Goal: Task Accomplishment & Management: Manage account settings

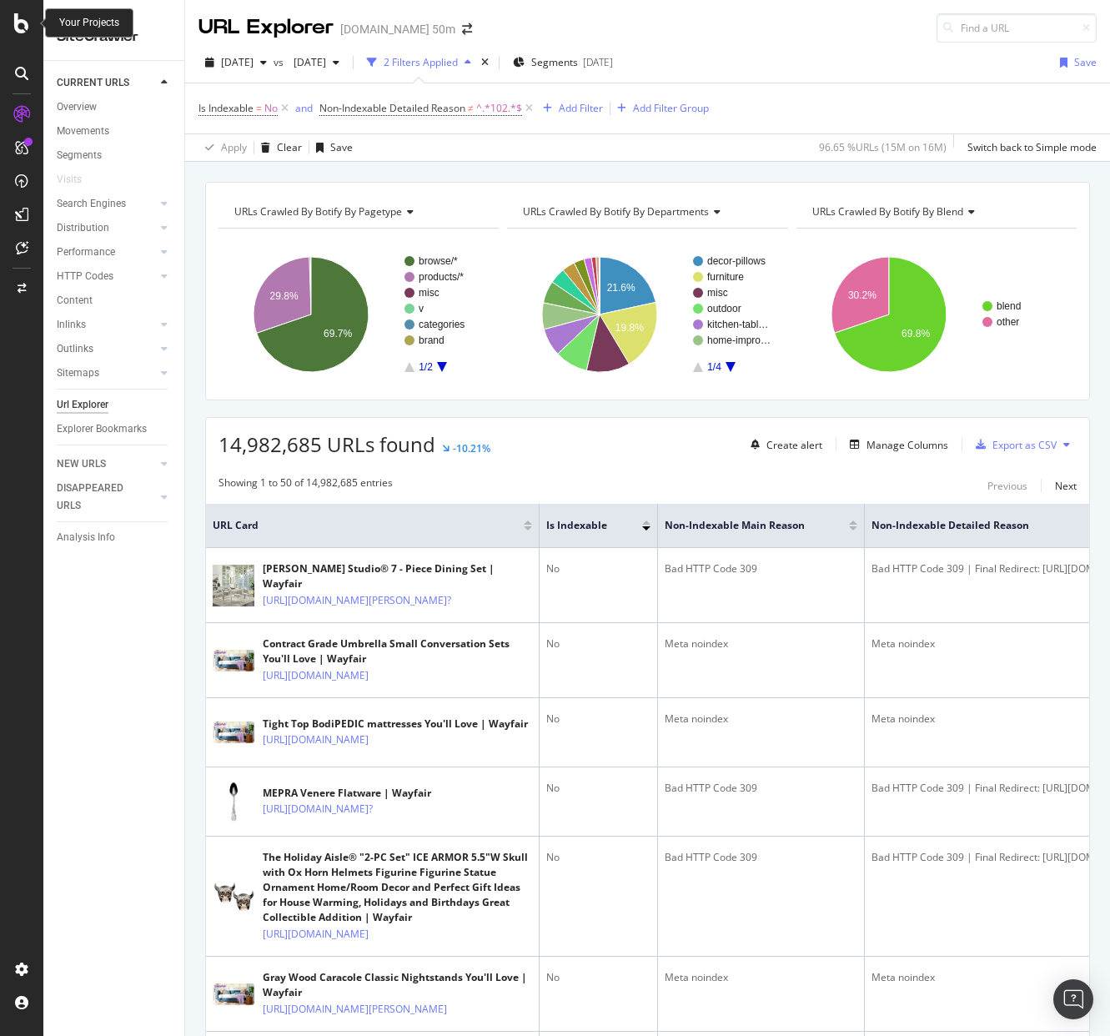
click at [15, 19] on icon at bounding box center [21, 23] width 15 height 20
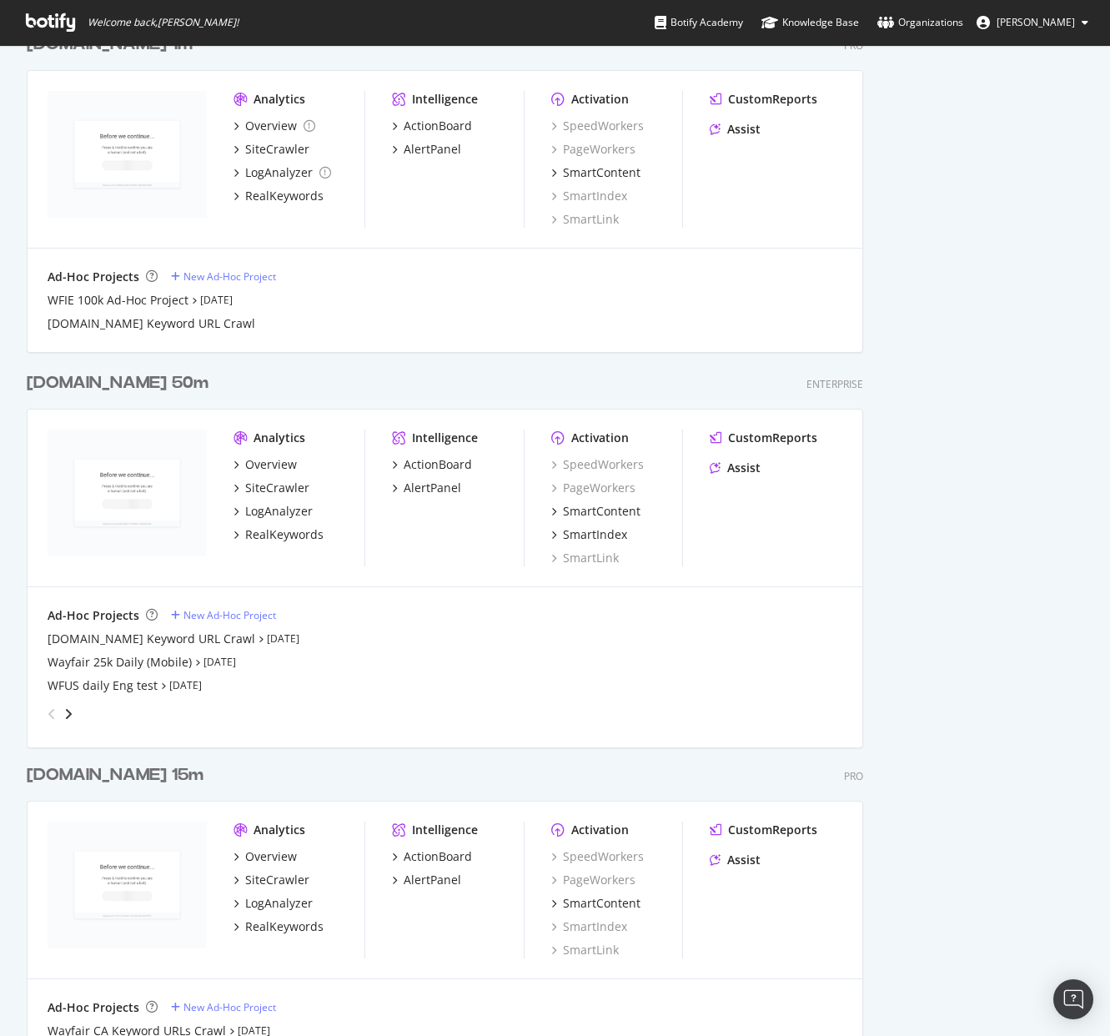
scroll to position [2059, 0]
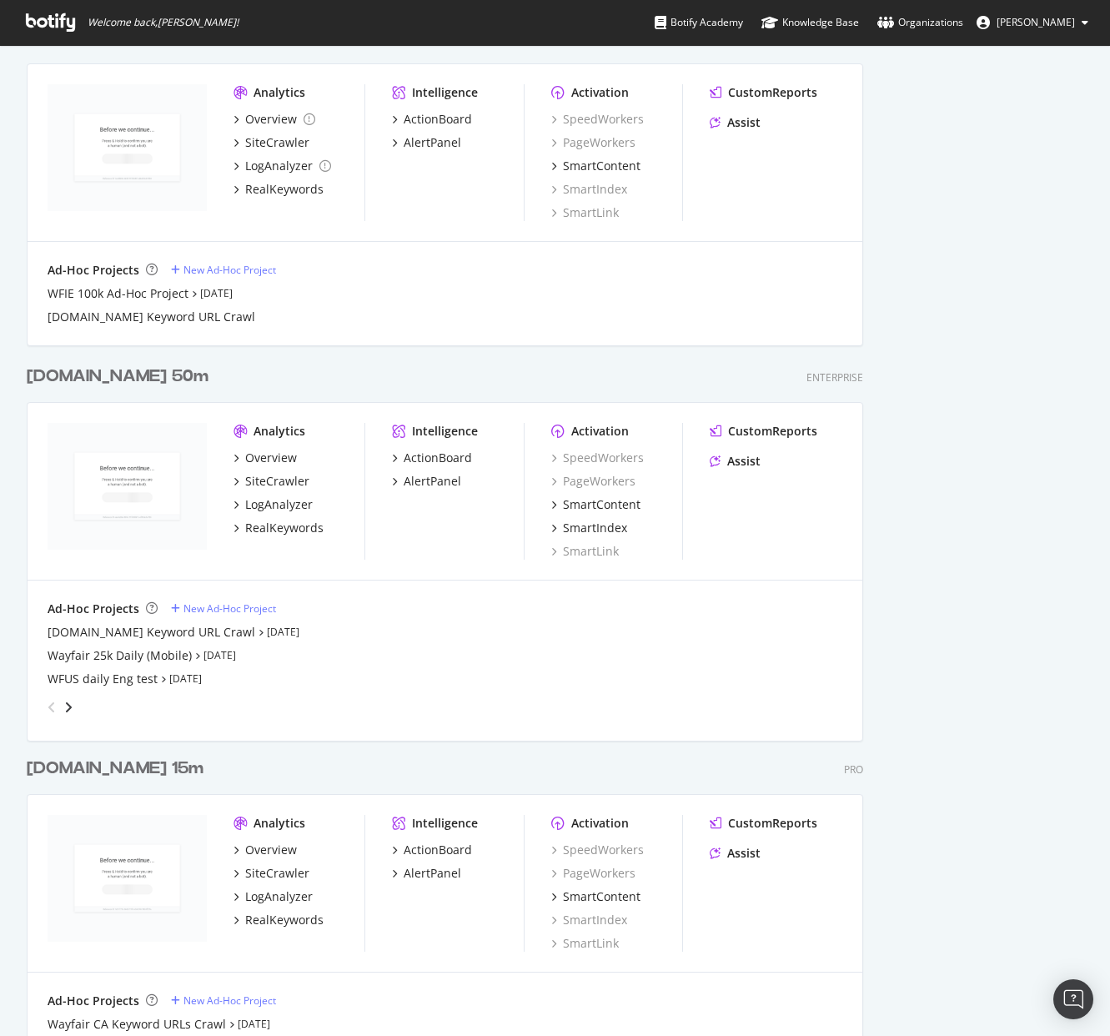
click at [80, 374] on div "[DOMAIN_NAME] 50m" at bounding box center [118, 376] width 182 height 24
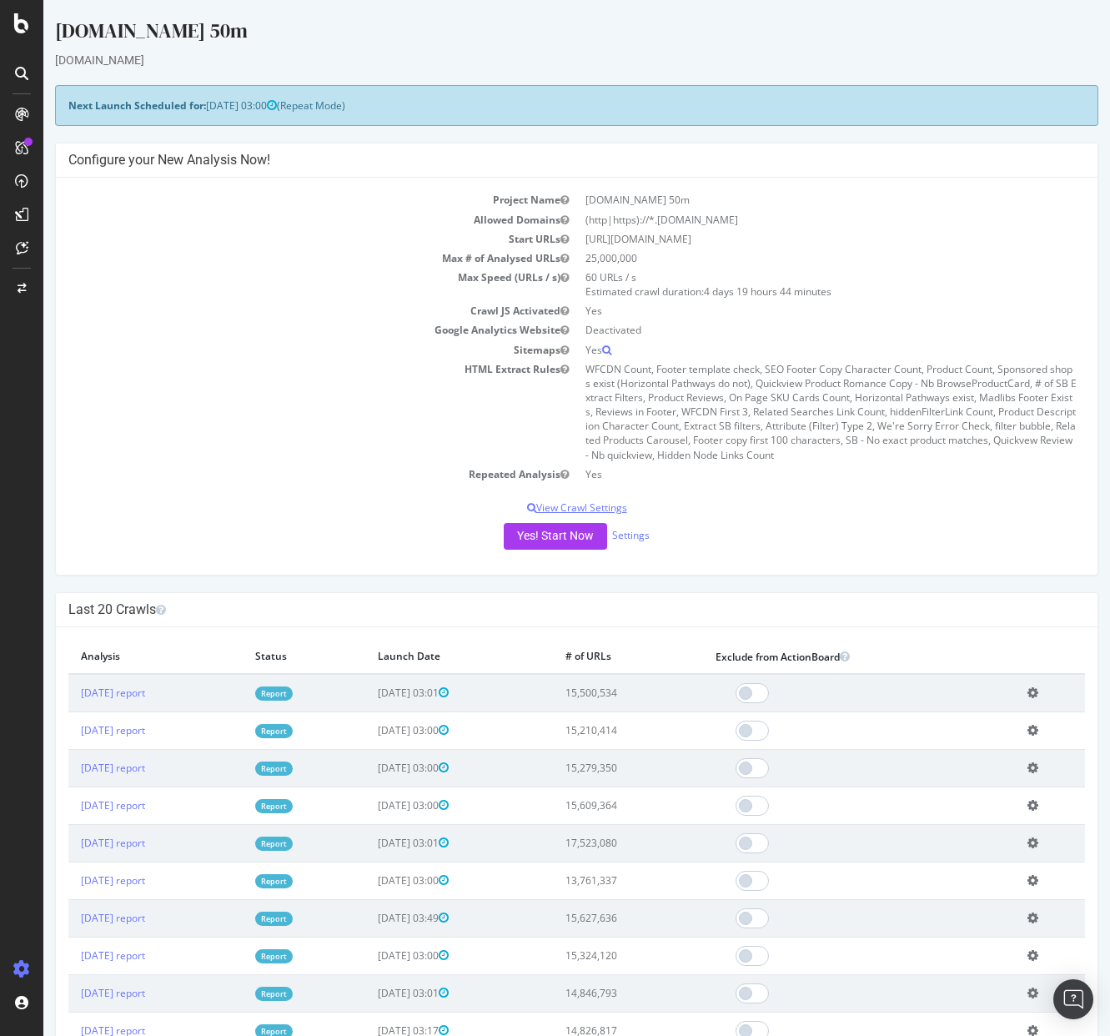
click at [616, 504] on p "View Crawl Settings" at bounding box center [576, 507] width 1016 height 14
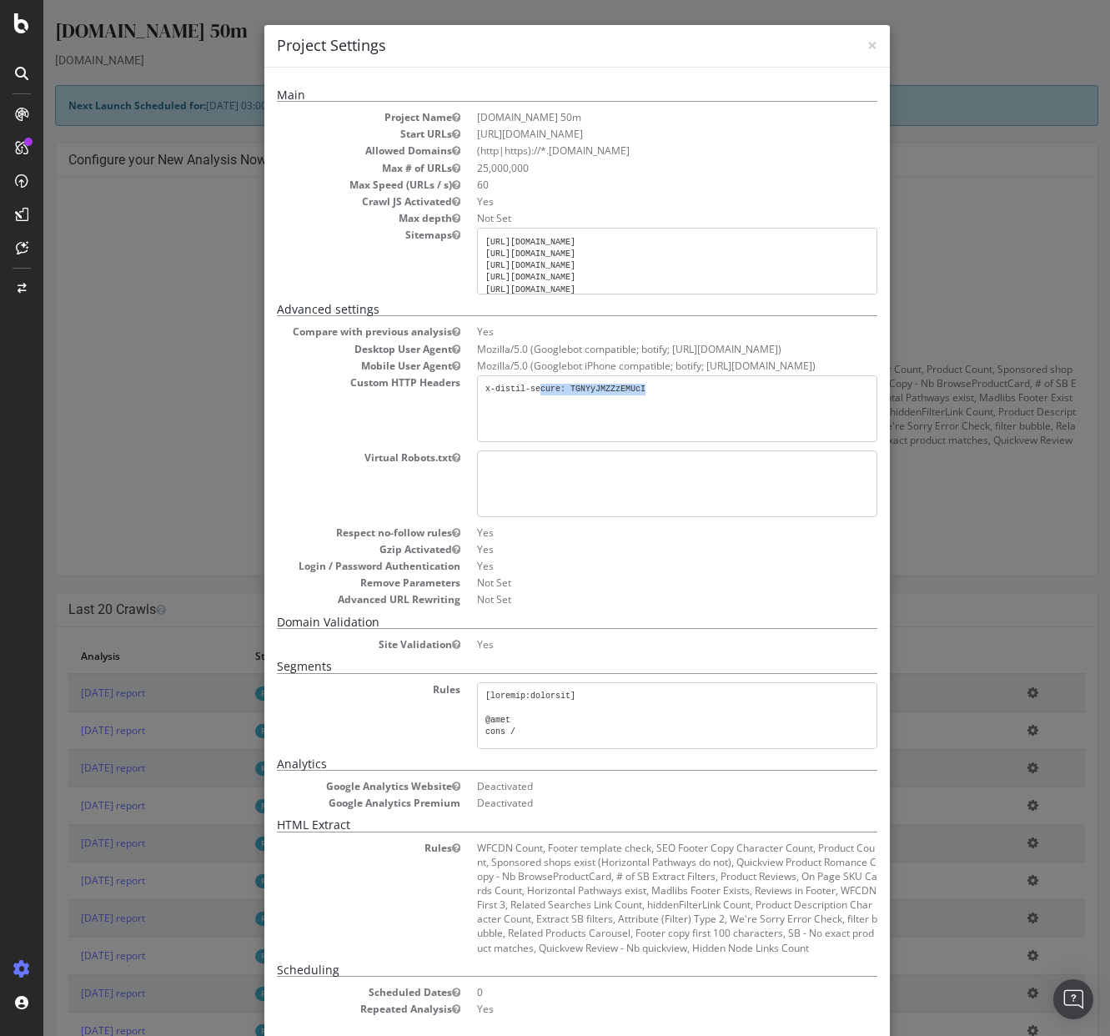
drag, startPoint x: 661, startPoint y: 387, endPoint x: 544, endPoint y: 387, distance: 117.6
click at [544, 387] on pre "x-distil-secure: TGNYyJMZZzEMUcI" at bounding box center [677, 408] width 400 height 67
click at [543, 387] on pre "x-distil-secure: TGNYyJMZZzEMUcI" at bounding box center [677, 408] width 400 height 67
drag, startPoint x: 564, startPoint y: 389, endPoint x: 475, endPoint y: 394, distance: 89.4
click at [477, 394] on pre "x-distil-secure: TGNYyJMZZzEMUcI" at bounding box center [677, 408] width 400 height 67
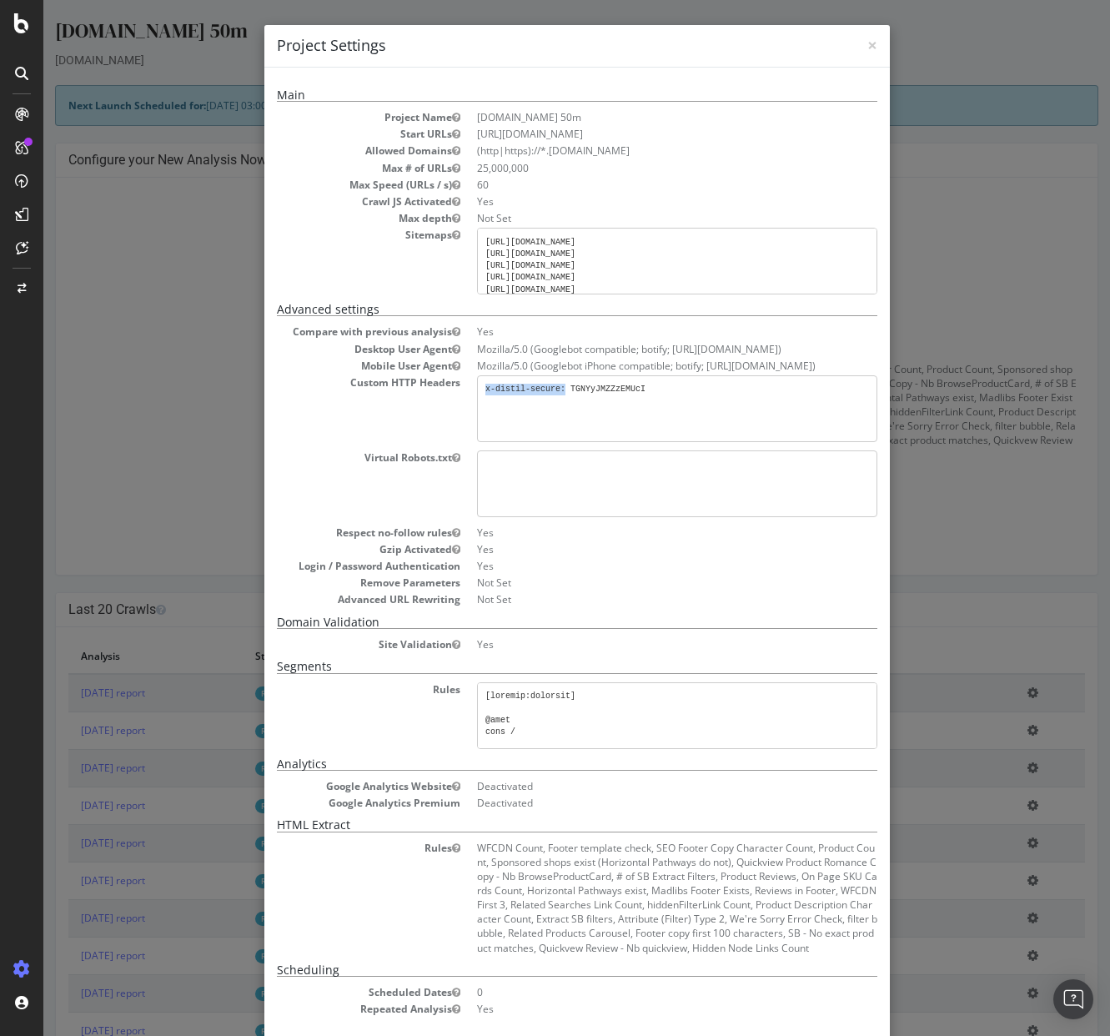
copy pre "x-distil-secure:"
drag, startPoint x: 655, startPoint y: 389, endPoint x: 573, endPoint y: 391, distance: 81.7
click at [573, 391] on pre "x-distil-secure: TGNYyJMZZzEMUcI" at bounding box center [677, 408] width 400 height 67
copy pre "TGNYyJMZZzEMUcI"
click at [870, 45] on span "×" at bounding box center [872, 44] width 10 height 23
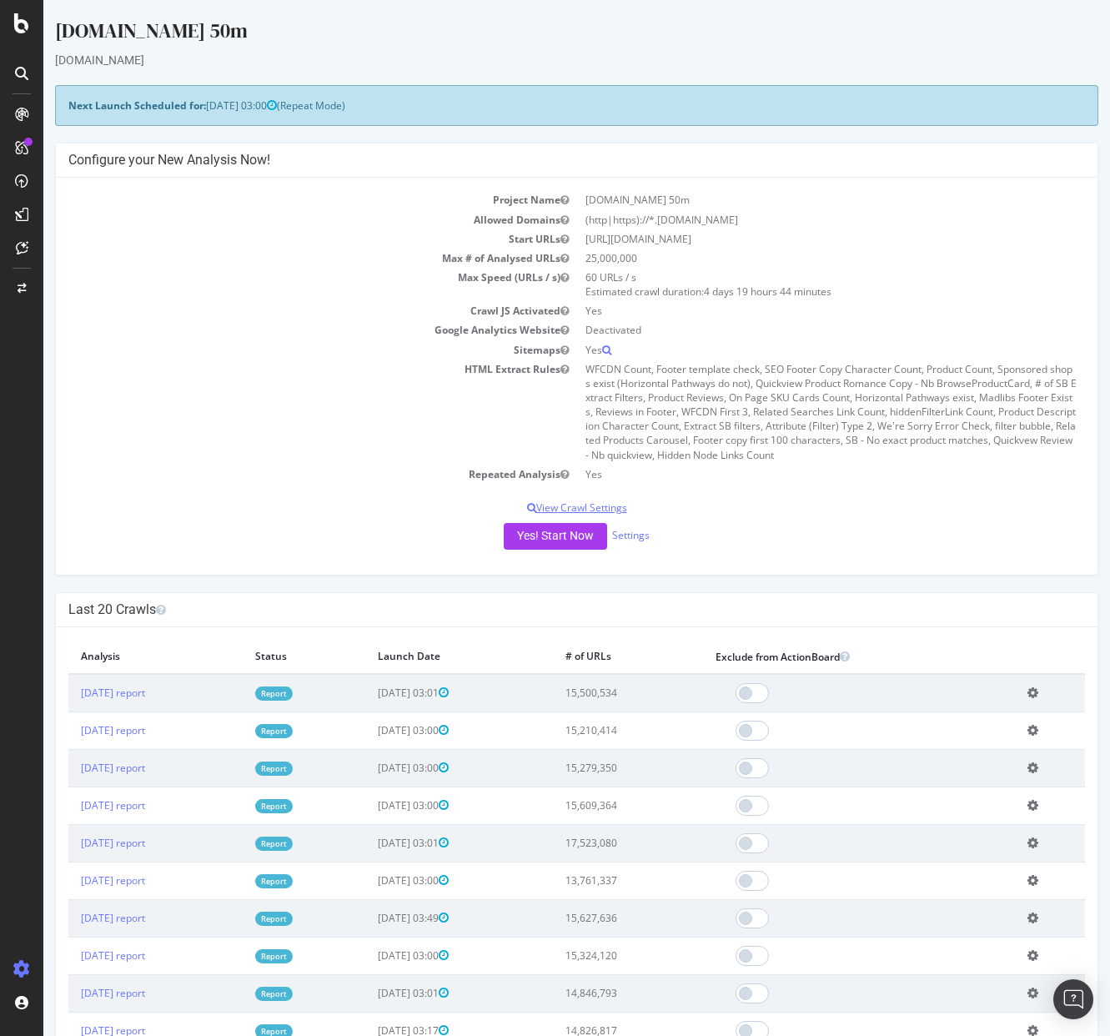
click at [570, 504] on p "View Crawl Settings" at bounding box center [576, 507] width 1016 height 14
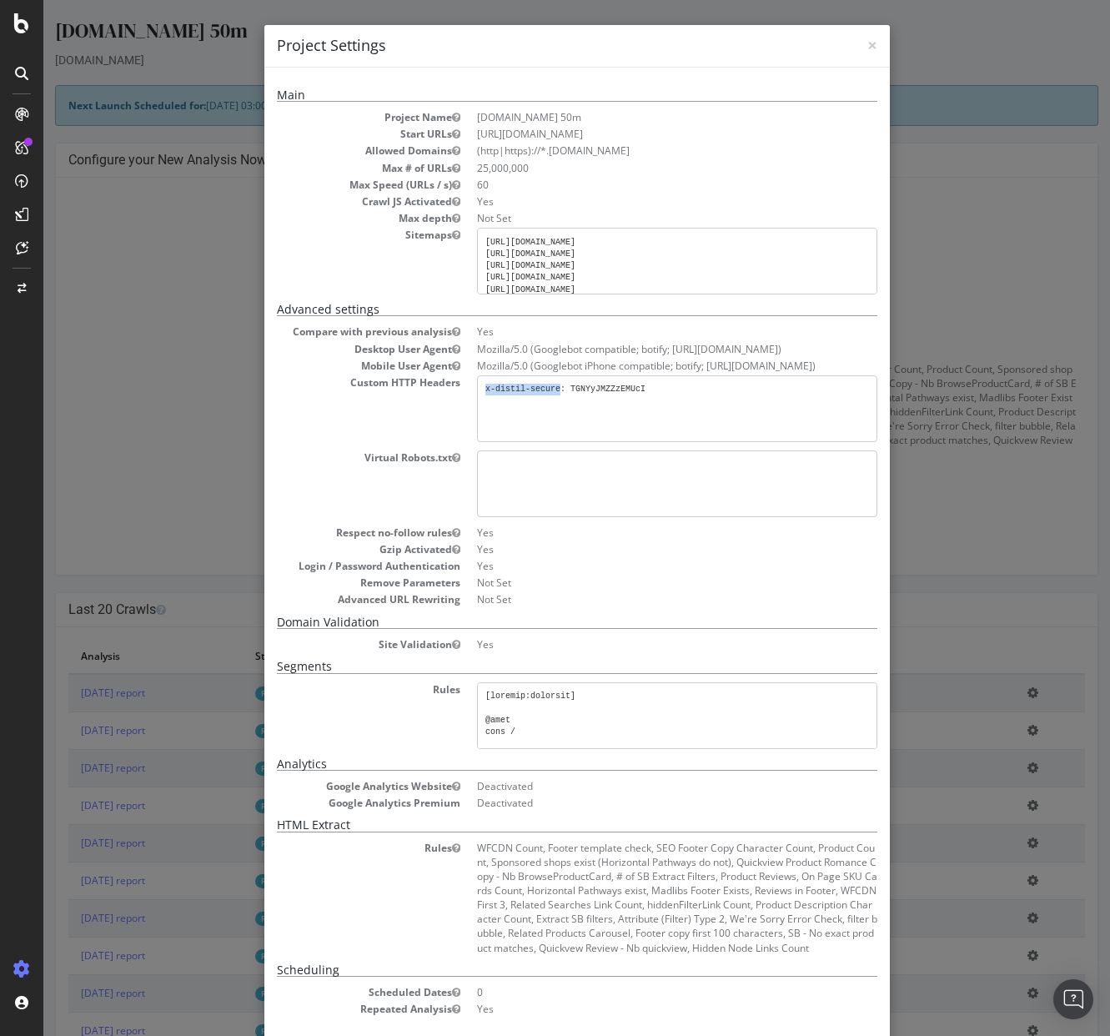
drag, startPoint x: 560, startPoint y: 389, endPoint x: 477, endPoint y: 390, distance: 83.4
click at [477, 390] on pre "x-distil-secure: TGNYyJMZZzEMUcI" at bounding box center [677, 408] width 400 height 67
copy pre "x-distil-secure"
click at [597, 389] on pre "x-distil-secure: TGNYyJMZZzEMUcI" at bounding box center [677, 408] width 400 height 67
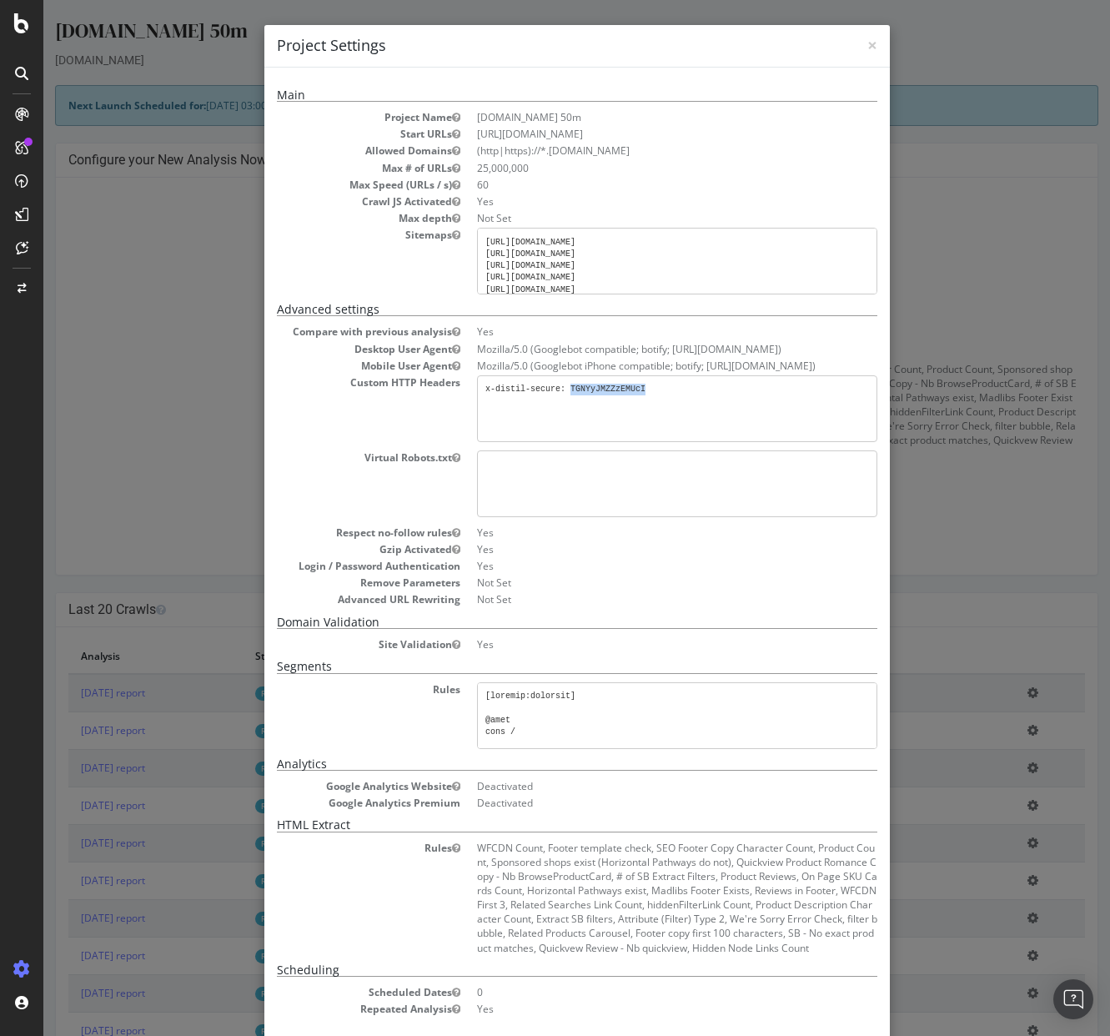
copy pre "TGNYyJMZZzEMUcI"
